Goal: Navigation & Orientation: Find specific page/section

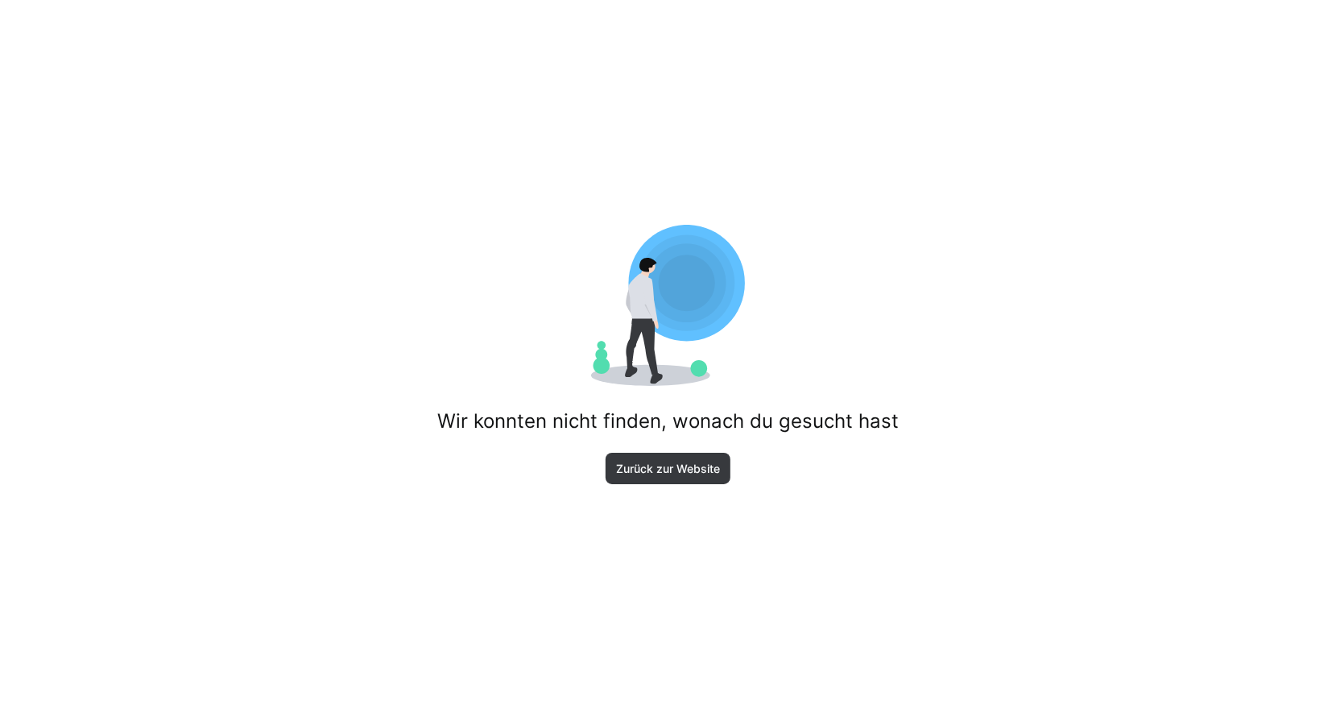
click at [698, 487] on div "Wir konnten nicht finden, wonach du gesucht hast Zurück zur Website" at bounding box center [668, 354] width 1336 height 709
click at [697, 462] on span "Zurück zur Website" at bounding box center [668, 469] width 109 height 16
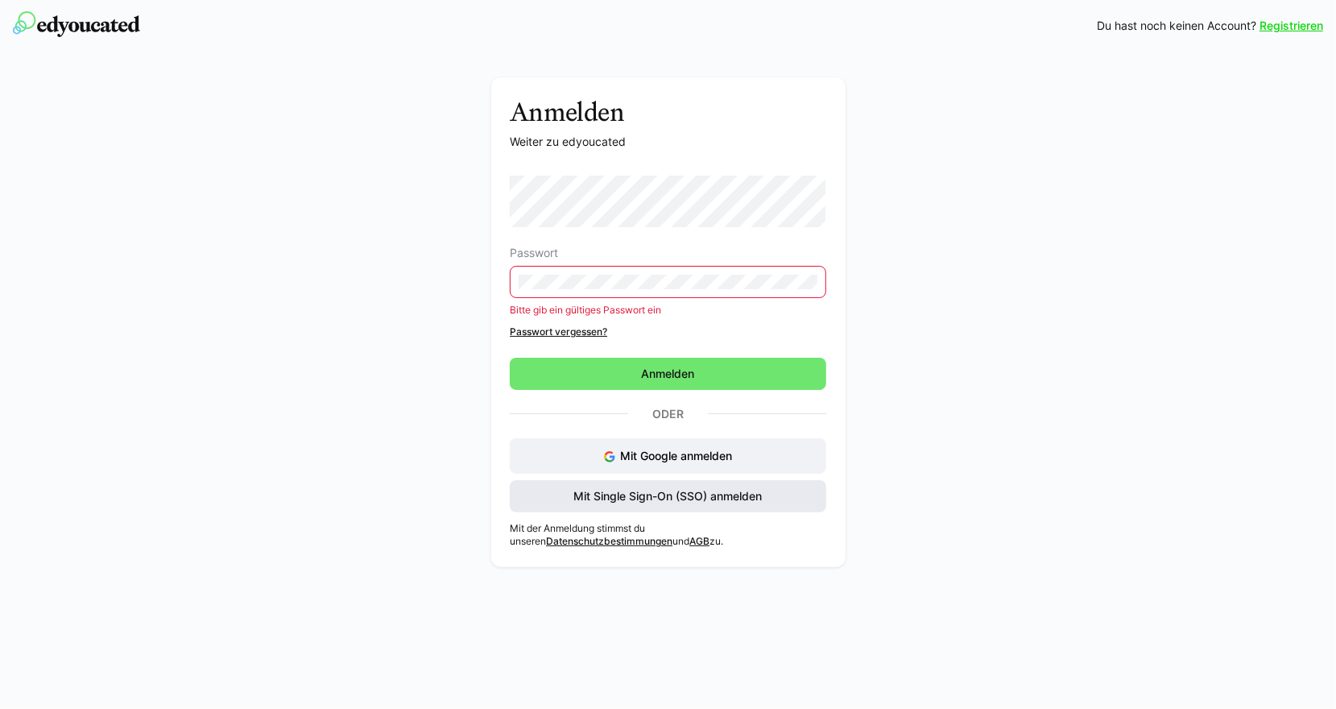
click at [609, 477] on div "Mit Google anmelden Mit Single Sign-On (SSO) anmelden" at bounding box center [668, 475] width 316 height 74
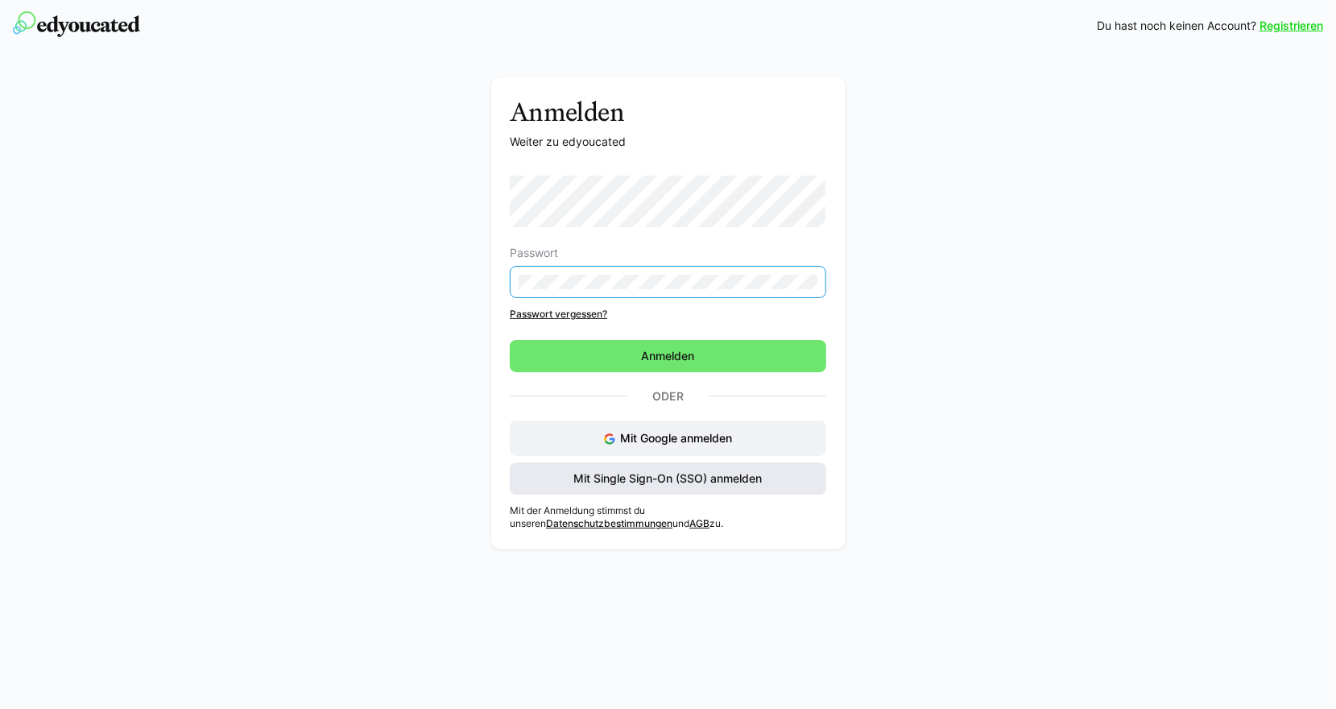
click at [645, 464] on span "Mit Single Sign-On (SSO) anmelden" at bounding box center [668, 478] width 316 height 32
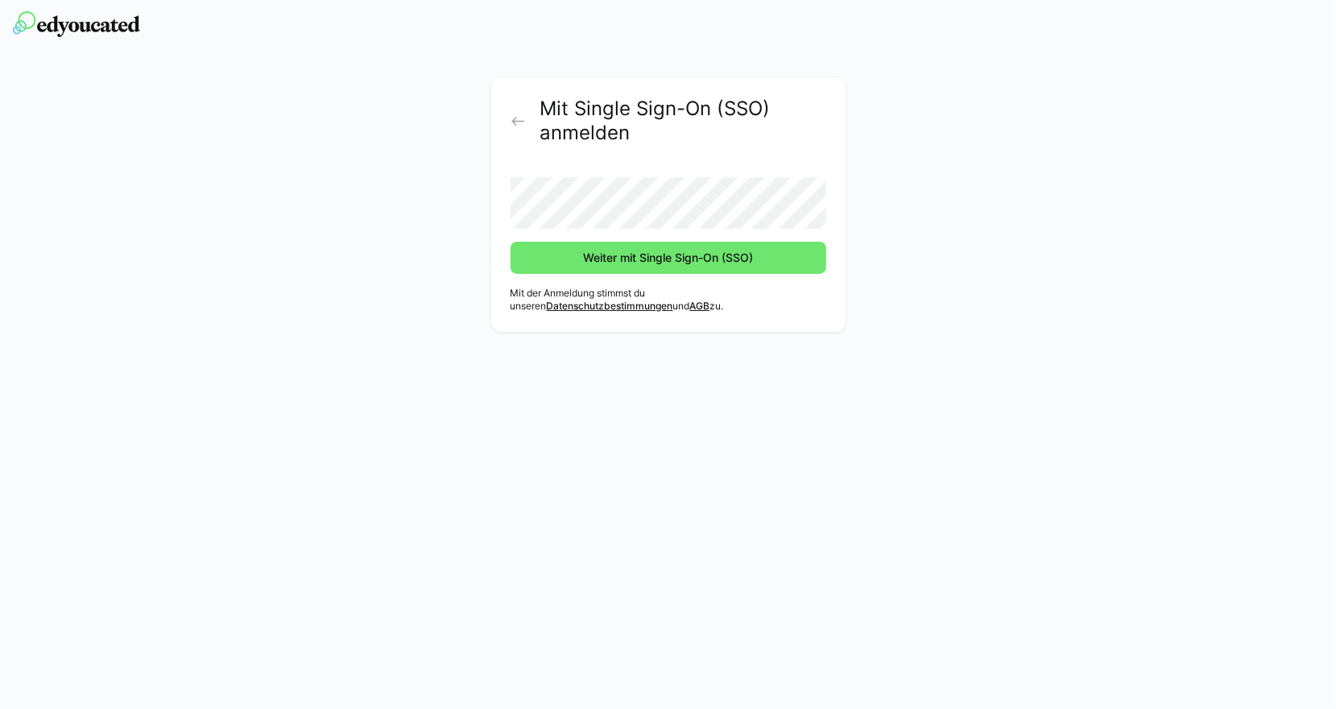
click at [510, 242] on button "Weiter mit Single Sign-On (SSO)" at bounding box center [668, 258] width 316 height 32
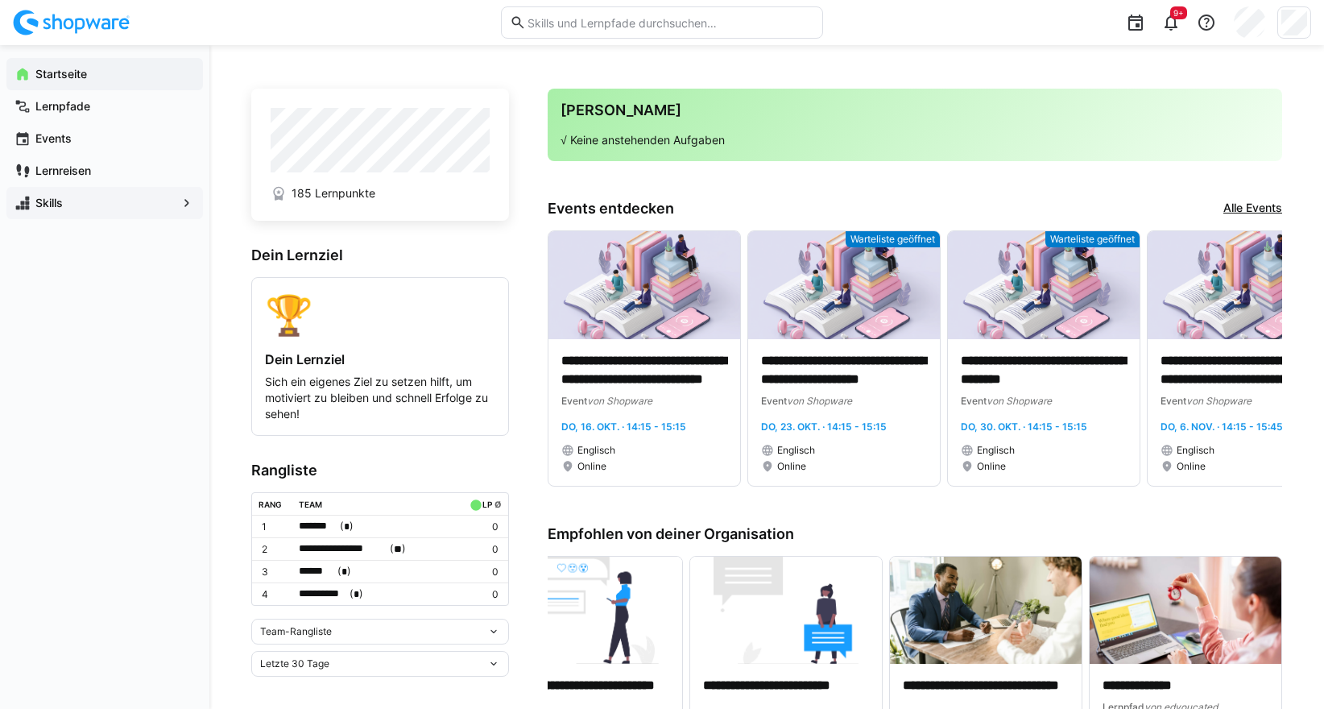
drag, startPoint x: 654, startPoint y: 461, endPoint x: 76, endPoint y: 217, distance: 627.5
click at [76, 217] on div "**********" at bounding box center [662, 630] width 1324 height 1170
click at [99, 105] on span "Lernpfade" at bounding box center [114, 106] width 162 height 16
